Goal: Find contact information: Find contact information

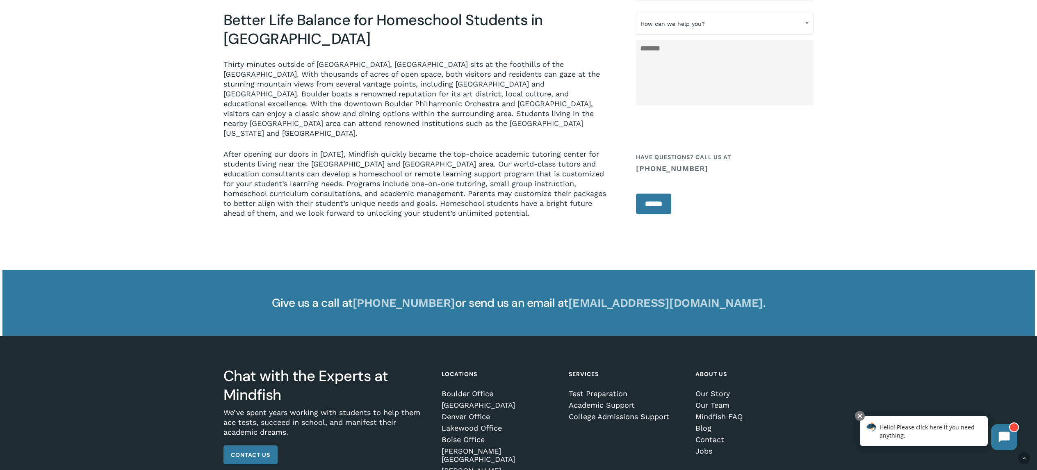
scroll to position [1276, 0]
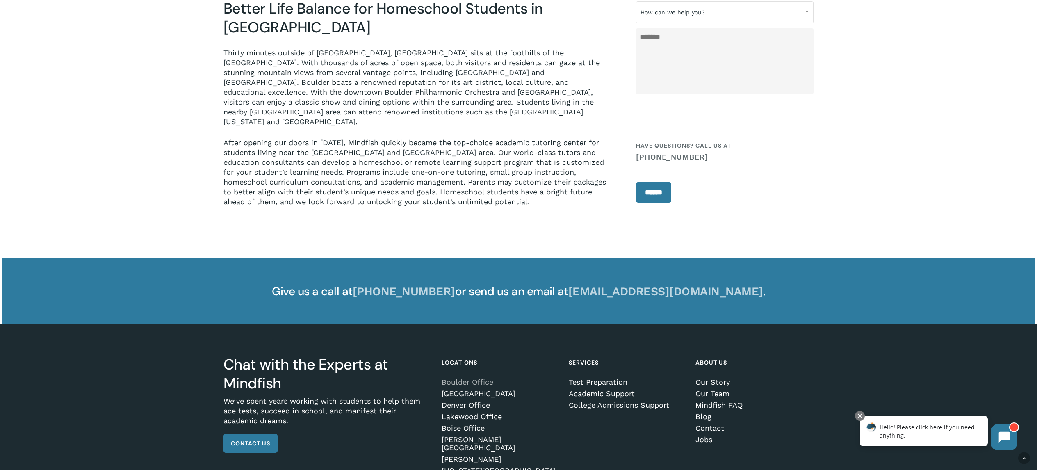
click at [464, 378] on link "Boulder Office" at bounding box center [498, 382] width 115 height 8
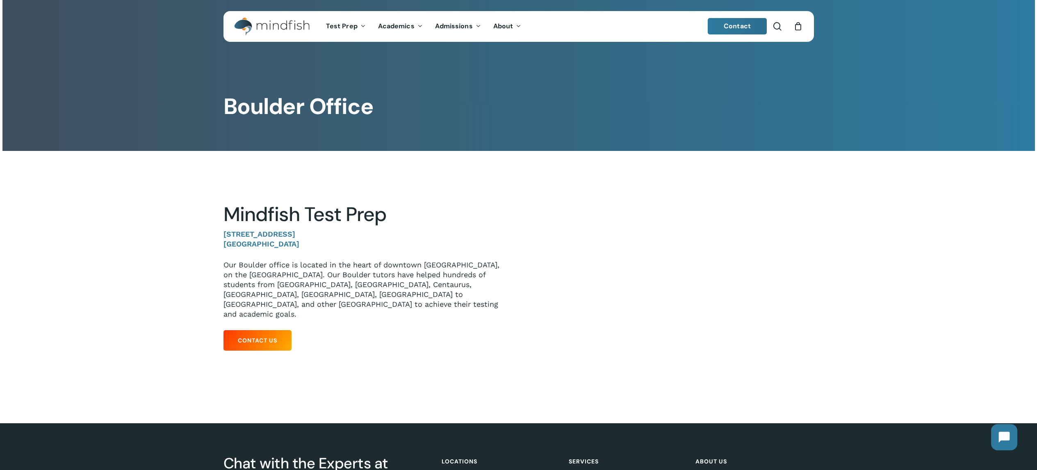
click at [496, 324] on div "Mindfish Test Prep 1320 Pearl St. #108 Boulder, CO 80302 Our Boulder office is …" at bounding box center [364, 279] width 283 height 152
drag, startPoint x: 370, startPoint y: 329, endPoint x: 372, endPoint y: 307, distance: 22.3
click at [370, 329] on div "Mindfish Test Prep 1320 Pearl St. #108 Boulder, CO 80302 Our Boulder office is …" at bounding box center [364, 279] width 283 height 152
drag, startPoint x: 325, startPoint y: 352, endPoint x: 327, endPoint y: 299, distance: 52.9
click at [325, 349] on div at bounding box center [518, 279] width 590 height 256
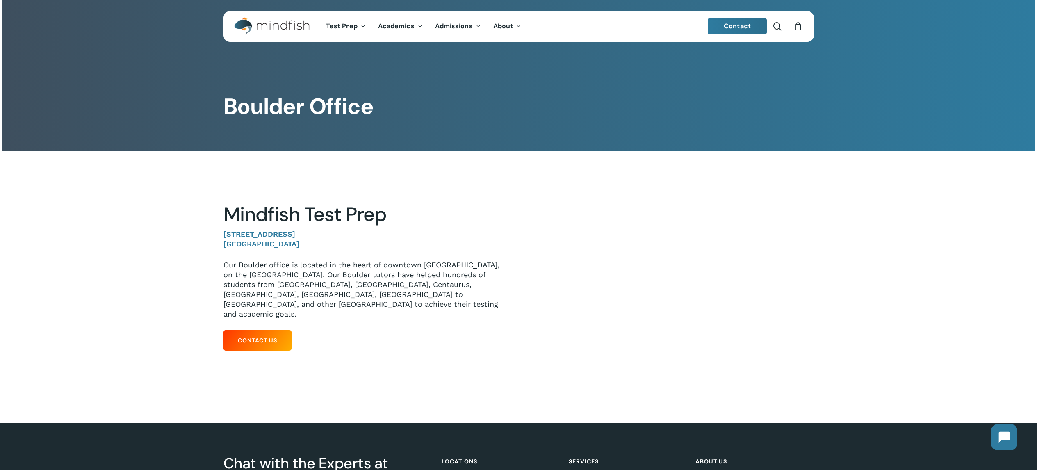
click at [414, 160] on div at bounding box center [518, 279] width 590 height 256
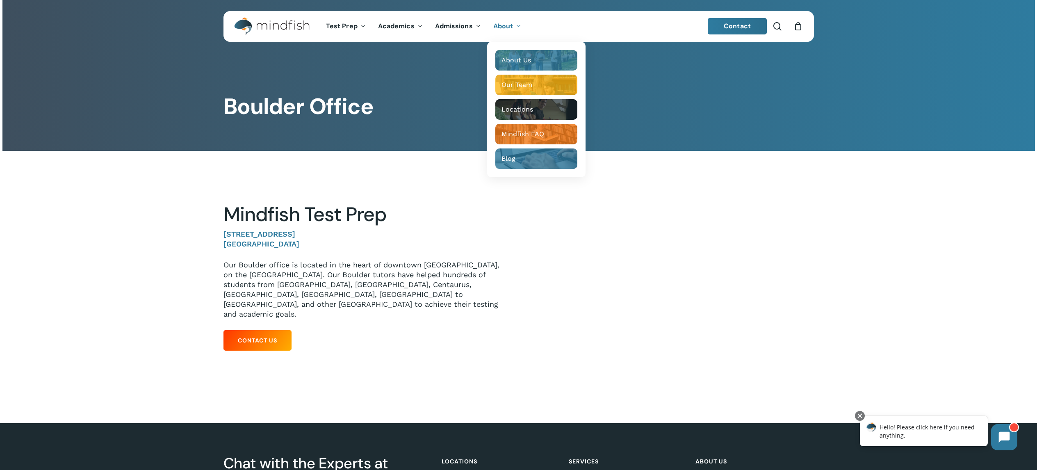
drag, startPoint x: 441, startPoint y: 237, endPoint x: 425, endPoint y: 202, distance: 38.7
click at [436, 225] on div "Mindfish Test Prep 1320 Pearl St. #108 Boulder, CO 80302 Our Boulder office is …" at bounding box center [364, 261] width 283 height 116
